Goal: Information Seeking & Learning: Learn about a topic

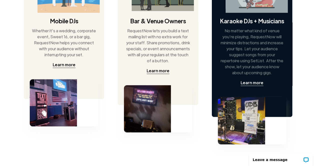
scroll to position [300, 0]
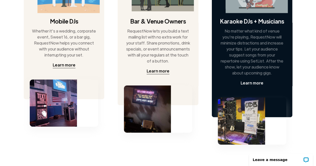
click at [249, 81] on div "Learn more" at bounding box center [252, 83] width 23 height 6
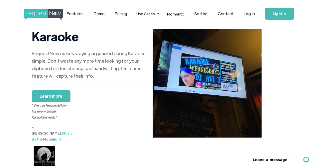
click at [63, 96] on link "Learn more" at bounding box center [51, 96] width 39 height 12
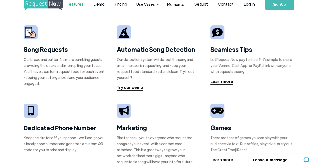
scroll to position [9, 0]
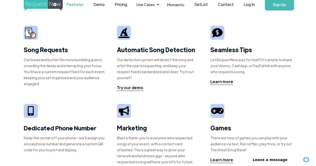
click at [63, 73] on div "Our bread and butter! No more bumbling guests crowding the decks and interrupti…" at bounding box center [65, 72] width 82 height 30
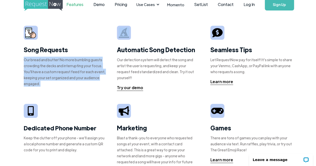
click at [63, 73] on div "Our bread and butter! No more bumbling guests crowding the decks and interrupti…" at bounding box center [65, 72] width 82 height 30
click at [67, 74] on div "Our bread and butter! No more bumbling guests crowding the decks and interrupti…" at bounding box center [65, 72] width 82 height 30
